Goal: Communication & Community: Answer question/provide support

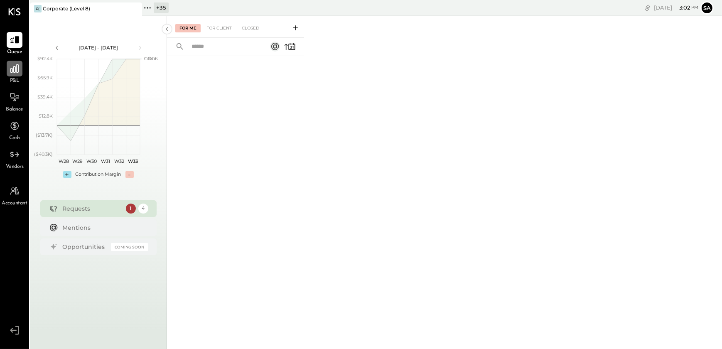
click at [17, 64] on icon at bounding box center [14, 68] width 8 height 8
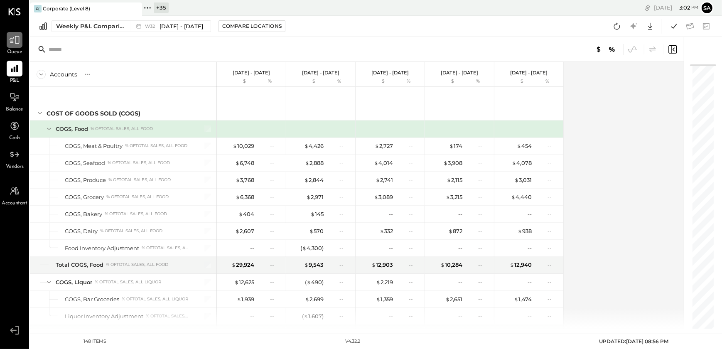
click at [13, 44] on icon at bounding box center [14, 39] width 11 height 11
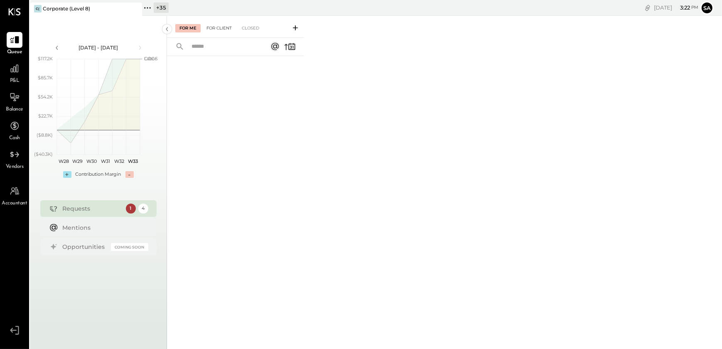
click at [224, 29] on div "For Client" at bounding box center [219, 28] width 34 height 8
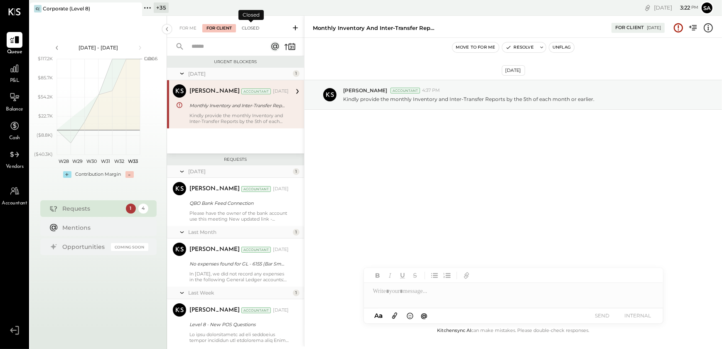
click at [253, 30] on div "Closed" at bounding box center [251, 28] width 26 height 8
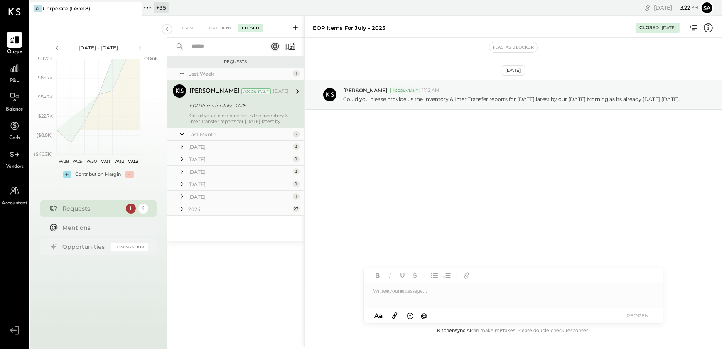
click at [214, 136] on div "Last Month" at bounding box center [239, 134] width 103 height 7
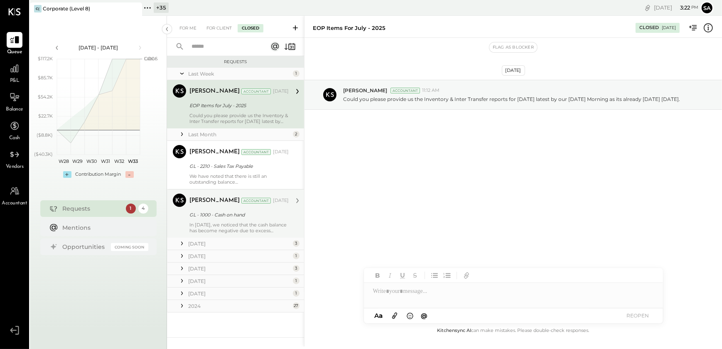
click at [205, 220] on div "[PERSON_NAME] Accountant [DATE] GL - 1000 - Cash on hand In [DATE], we noticed …" at bounding box center [238, 214] width 99 height 40
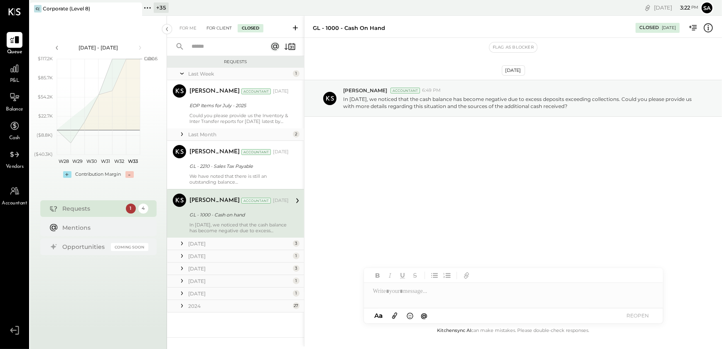
click at [214, 25] on div "For Client" at bounding box center [219, 28] width 34 height 8
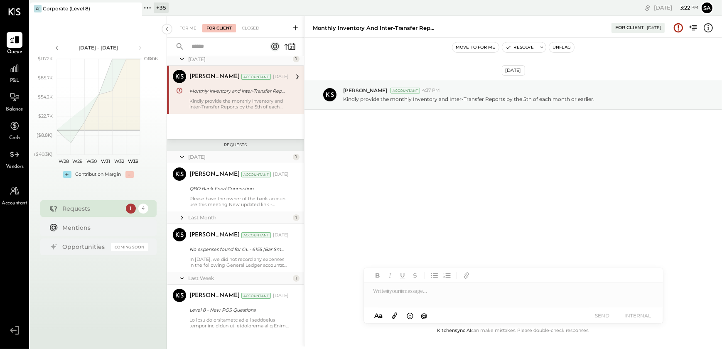
scroll to position [22, 0]
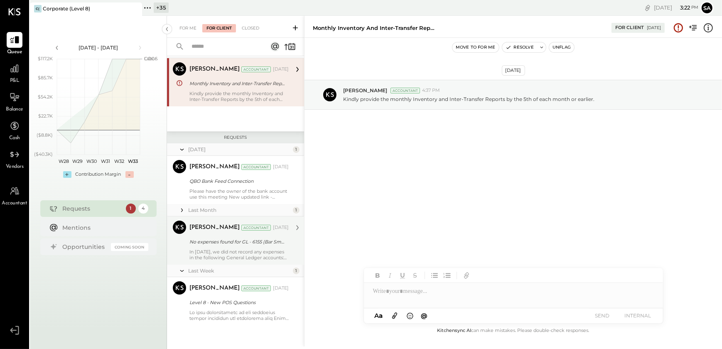
click at [208, 252] on div "In [DATE], we did not record any expenses in the following General Ledger accou…" at bounding box center [238, 255] width 99 height 12
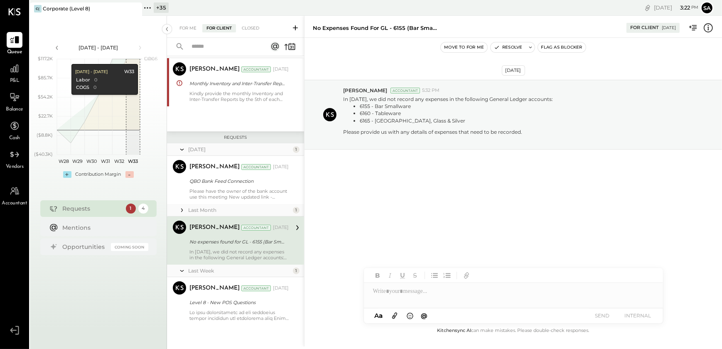
click at [166, 4] on div "+ 35" at bounding box center [161, 7] width 15 height 10
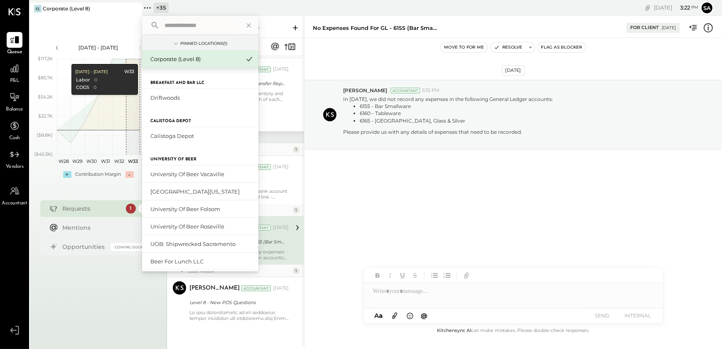
click at [183, 25] on input "text" at bounding box center [199, 25] width 77 height 15
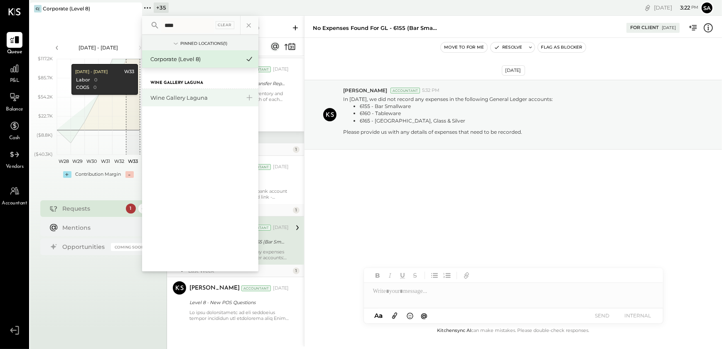
type input "****"
click at [198, 97] on div "Wine Gallery Laguna" at bounding box center [195, 98] width 90 height 8
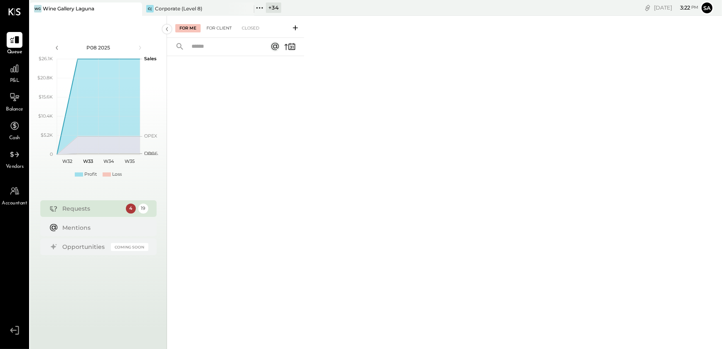
click at [212, 31] on div "For Client" at bounding box center [219, 28] width 34 height 8
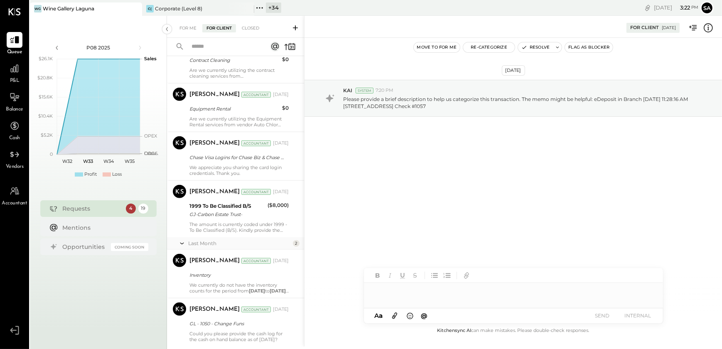
scroll to position [796, 0]
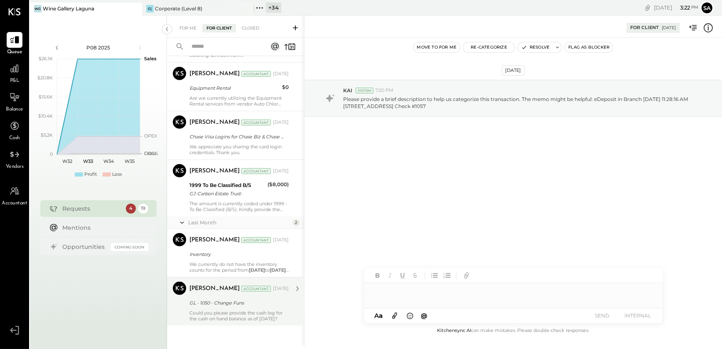
click at [216, 301] on div "GL - 1050 - Change Funs" at bounding box center [237, 303] width 97 height 8
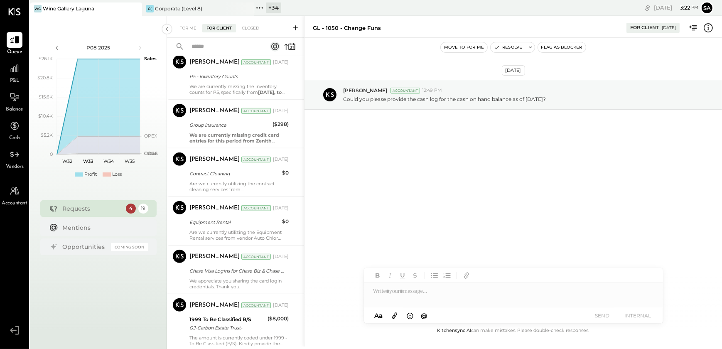
scroll to position [645, 0]
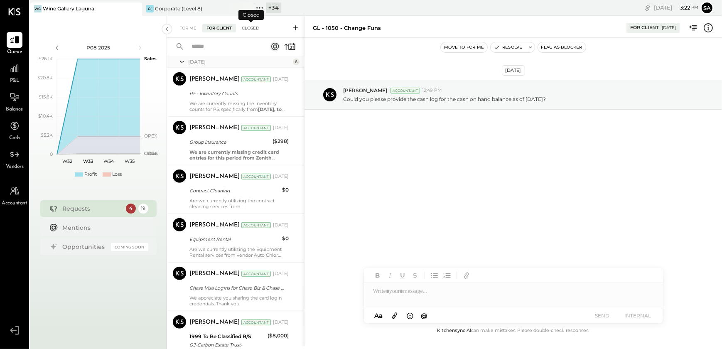
click at [252, 29] on div "Closed" at bounding box center [251, 28] width 26 height 8
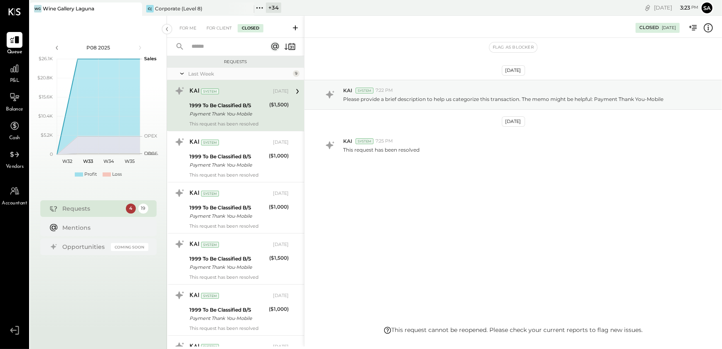
click at [201, 74] on div "Last Week" at bounding box center [239, 73] width 103 height 7
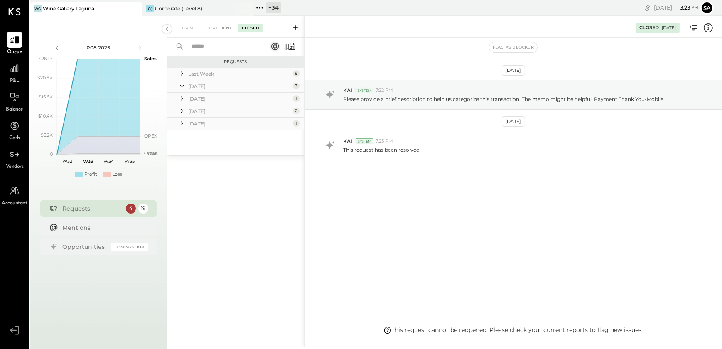
click at [184, 87] on icon at bounding box center [182, 86] width 8 height 21
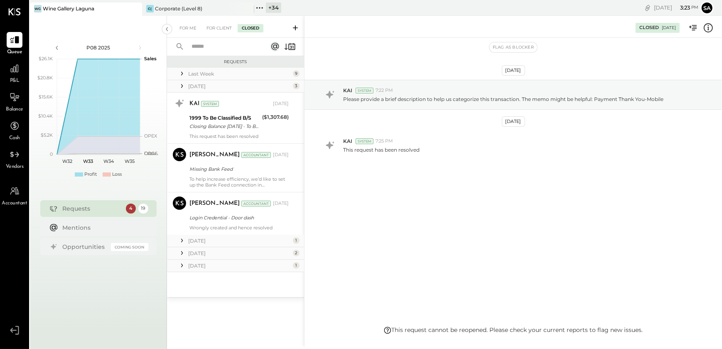
click at [184, 87] on icon at bounding box center [182, 86] width 8 height 8
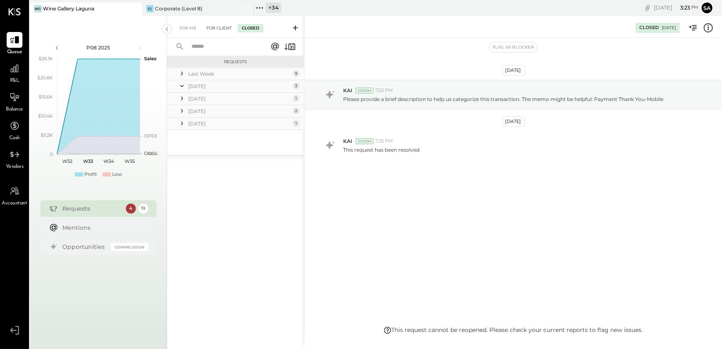
click at [217, 26] on div "For Client" at bounding box center [219, 28] width 34 height 8
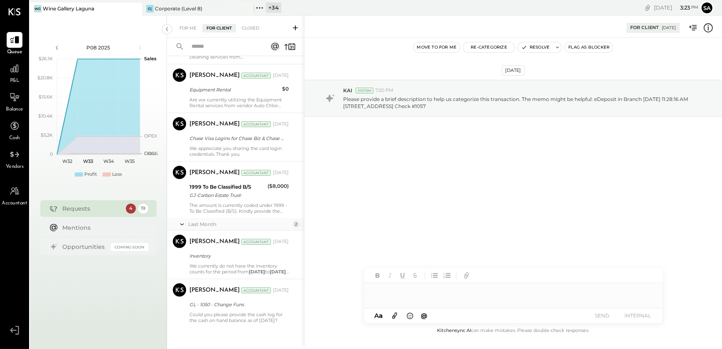
scroll to position [343, 0]
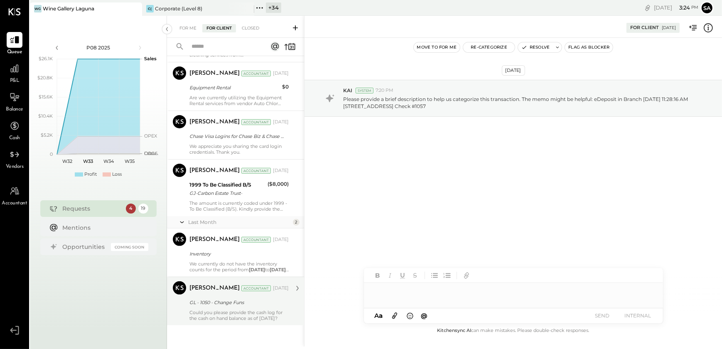
click at [220, 306] on div "GL - 1050 - Change Funs" at bounding box center [237, 302] width 97 height 10
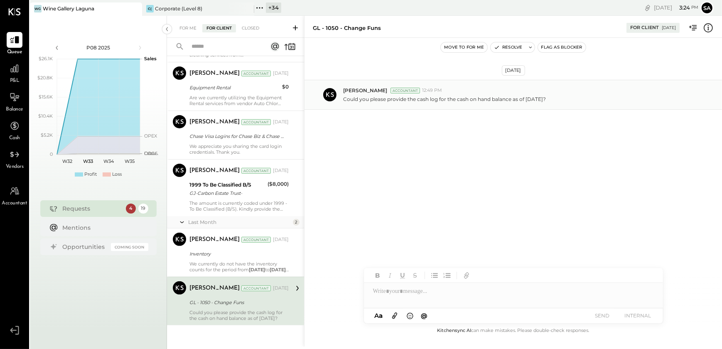
drag, startPoint x: 563, startPoint y: 98, endPoint x: 342, endPoint y: 103, distance: 220.7
click at [342, 103] on div "[PERSON_NAME] Accountant 12:49 PM Could you please provide the cash log for the…" at bounding box center [512, 95] width 417 height 30
copy p "Could you please provide the cash log for the cash on hand balance as of [DATE]?"
click at [178, 27] on div "For Me" at bounding box center [187, 28] width 25 height 8
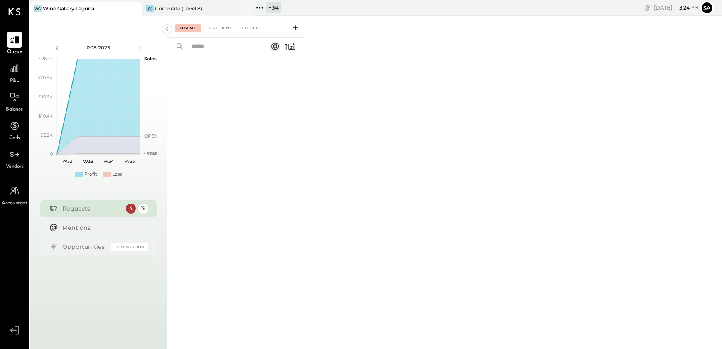
click at [297, 26] on icon at bounding box center [295, 28] width 8 height 8
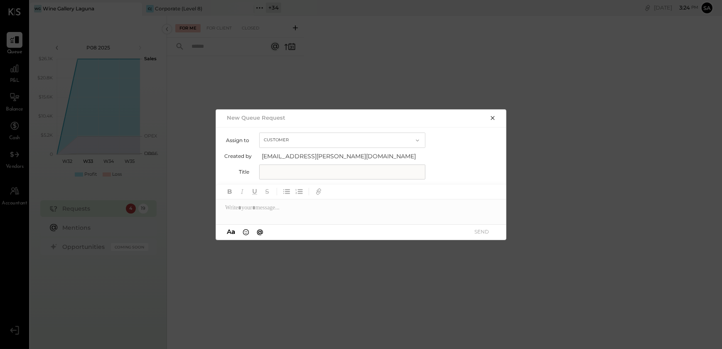
click at [292, 169] on input "text" at bounding box center [342, 172] width 166 height 15
type input "**********"
click at [285, 205] on div at bounding box center [361, 207] width 291 height 17
paste div
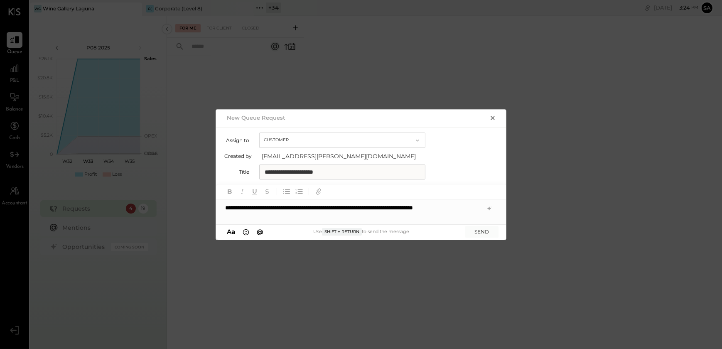
click at [334, 207] on div "**********" at bounding box center [361, 211] width 291 height 25
click at [489, 207] on icon at bounding box center [489, 208] width 4 height 4
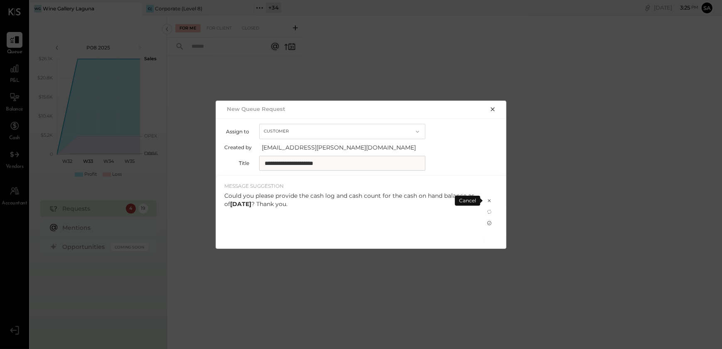
click at [489, 222] on icon at bounding box center [489, 223] width 7 height 7
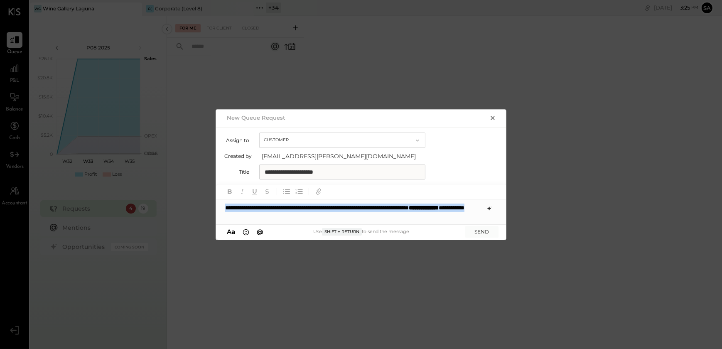
drag, startPoint x: 328, startPoint y: 217, endPoint x: 199, endPoint y: 203, distance: 129.9
click at [199, 203] on div "**********" at bounding box center [361, 174] width 722 height 349
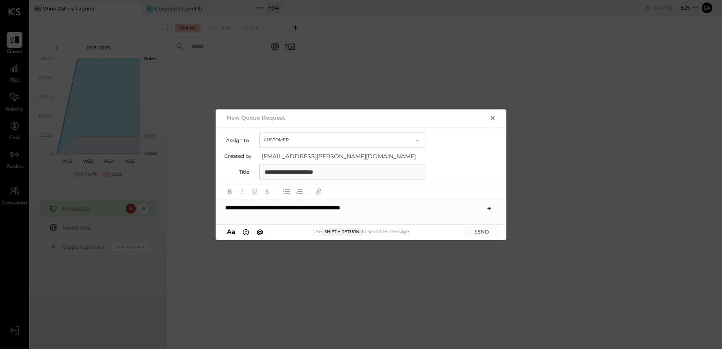
click at [487, 207] on icon at bounding box center [489, 208] width 7 height 7
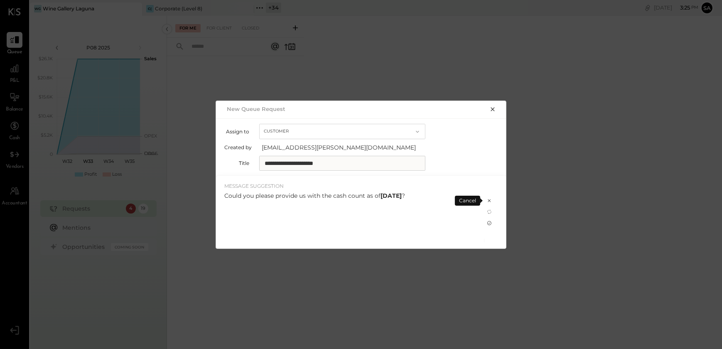
click at [490, 224] on icon at bounding box center [489, 223] width 4 height 4
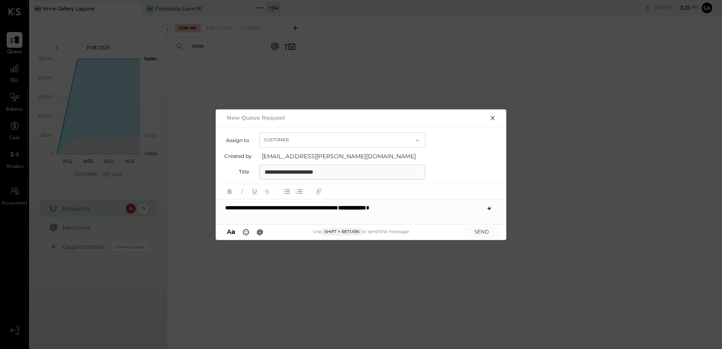
click at [366, 207] on strong "**********" at bounding box center [352, 208] width 28 height 6
click at [478, 233] on button "SEND" at bounding box center [481, 231] width 33 height 11
